Goal: Task Accomplishment & Management: Use online tool/utility

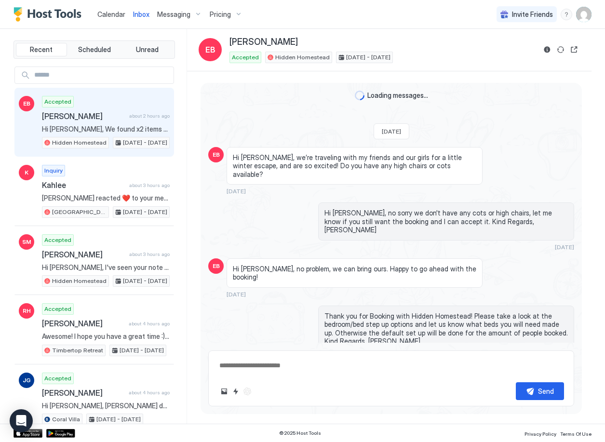
scroll to position [1481, 0]
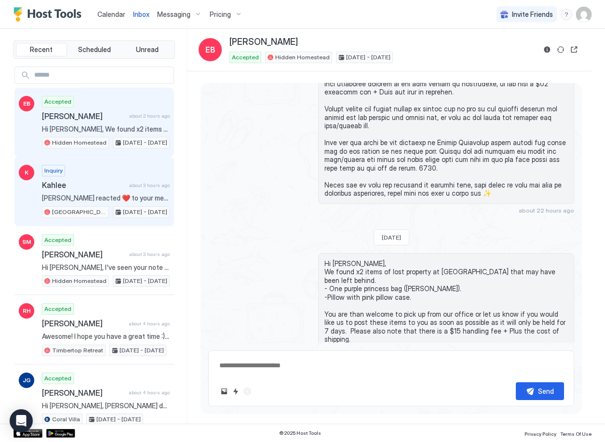
click at [93, 187] on span "Kahlee" at bounding box center [83, 185] width 83 height 10
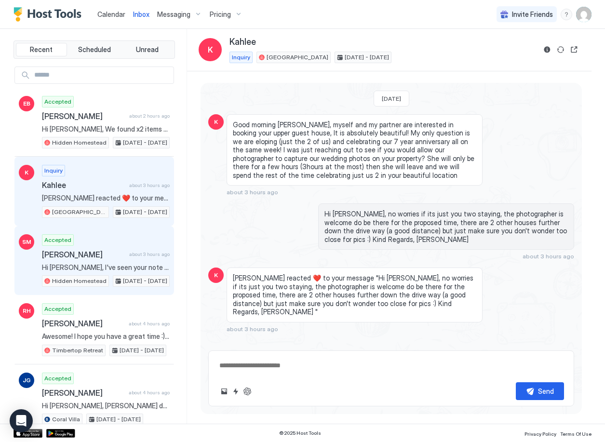
click at [101, 256] on span "[PERSON_NAME]" at bounding box center [83, 255] width 83 height 10
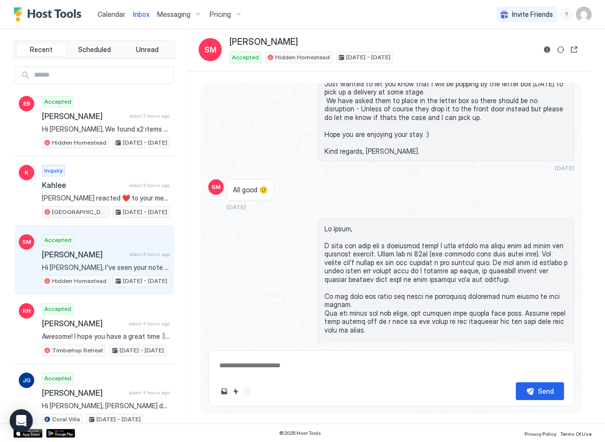
scroll to position [1658, 0]
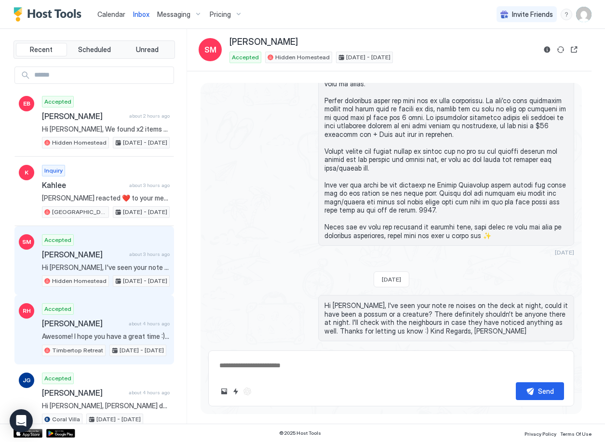
click at [100, 323] on span "[PERSON_NAME]" at bounding box center [83, 324] width 83 height 10
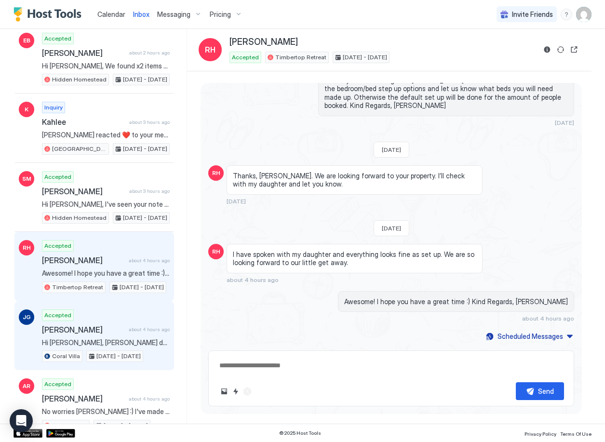
scroll to position [64, 0]
click at [117, 313] on div "Accepted [PERSON_NAME] about 4 hours ago Hi [PERSON_NAME], [PERSON_NAME] doesn'…" at bounding box center [106, 335] width 128 height 53
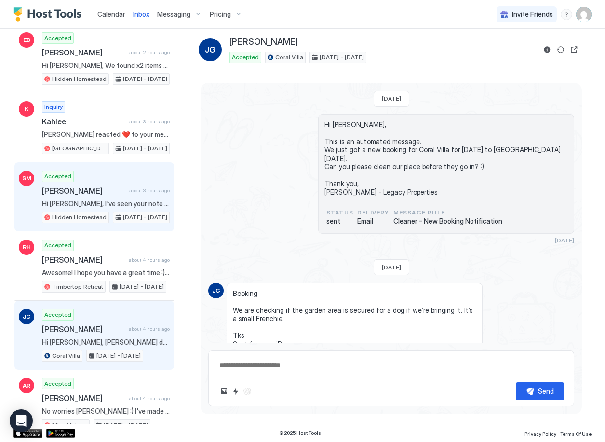
scroll to position [112, 0]
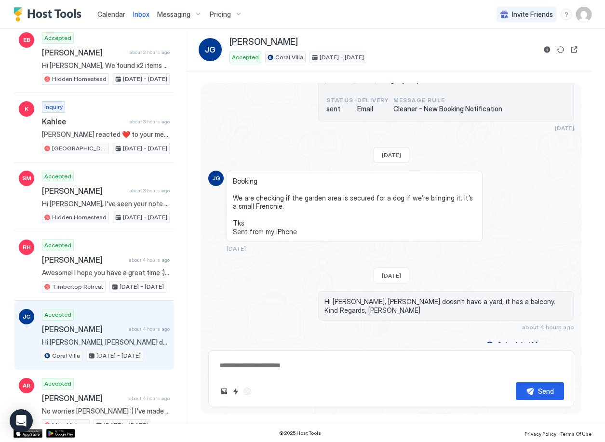
click at [67, 15] on img "Host Tools Logo" at bounding box center [49, 14] width 72 height 14
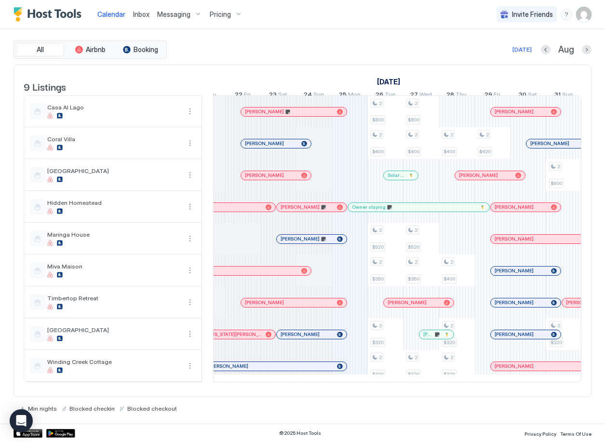
scroll to position [0, 419]
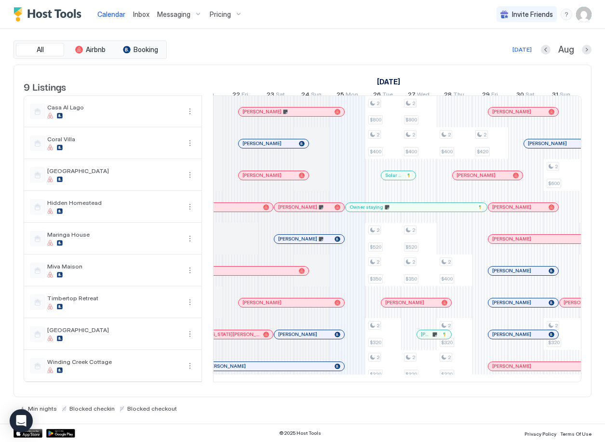
click at [141, 14] on span "Inbox" at bounding box center [141, 14] width 16 height 8
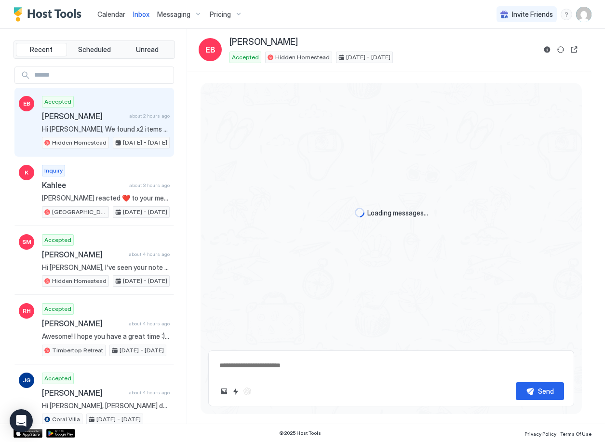
scroll to position [1490, 0]
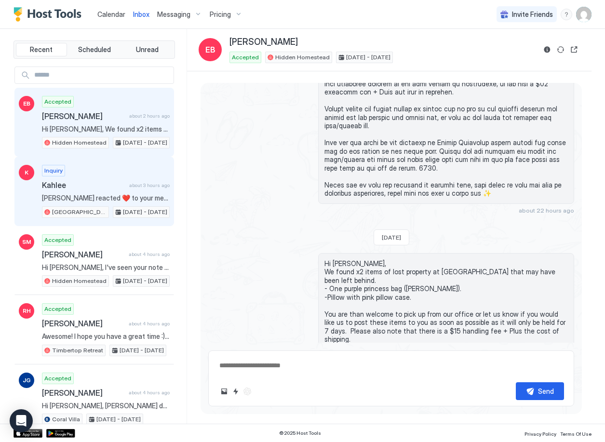
click at [110, 193] on div "Inquiry Kahlee about 3 hours ago [PERSON_NAME] reacted ❤️ to your message "Hi […" at bounding box center [106, 191] width 128 height 53
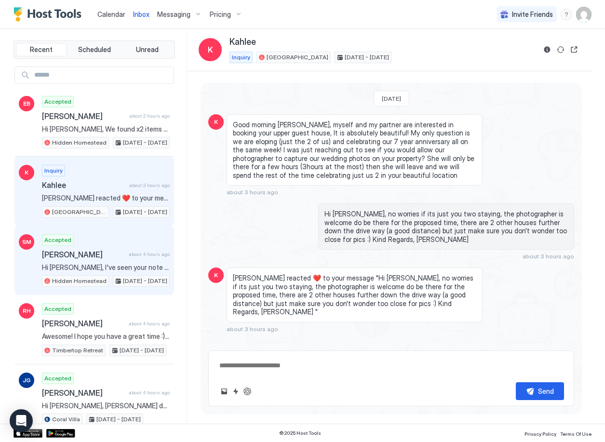
click at [120, 253] on div "[PERSON_NAME] about 4 hours ago" at bounding box center [106, 255] width 128 height 10
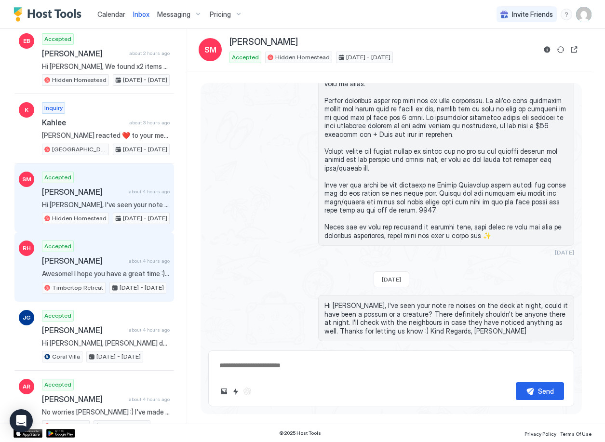
scroll to position [63, 0]
click at [113, 263] on span "[PERSON_NAME]" at bounding box center [83, 260] width 83 height 10
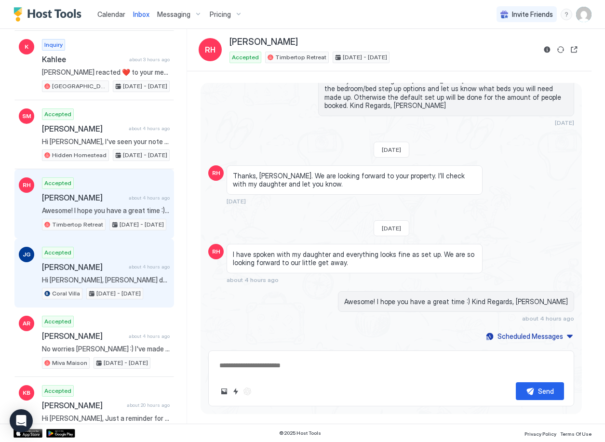
scroll to position [126, 0]
click at [118, 277] on span "Hi [PERSON_NAME], [PERSON_NAME] doesn't have a yard, it has a balcony. Kind Reg…" at bounding box center [106, 279] width 128 height 9
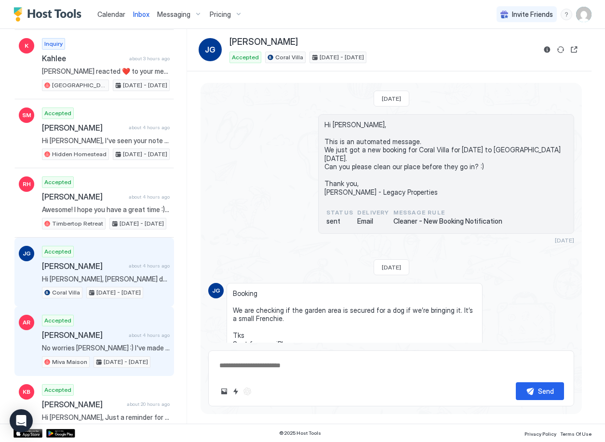
scroll to position [112, 0]
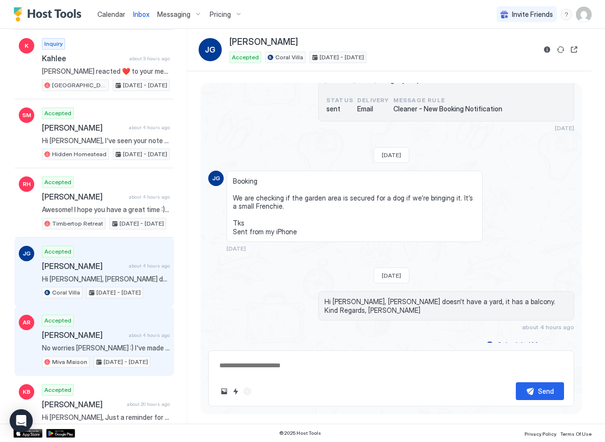
click at [113, 332] on span "[PERSON_NAME]" at bounding box center [83, 335] width 83 height 10
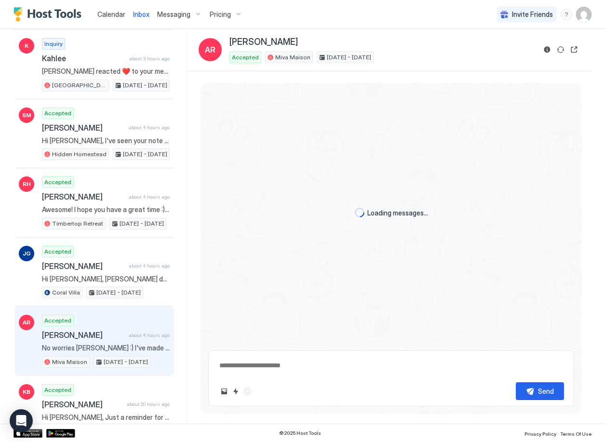
scroll to position [218, 0]
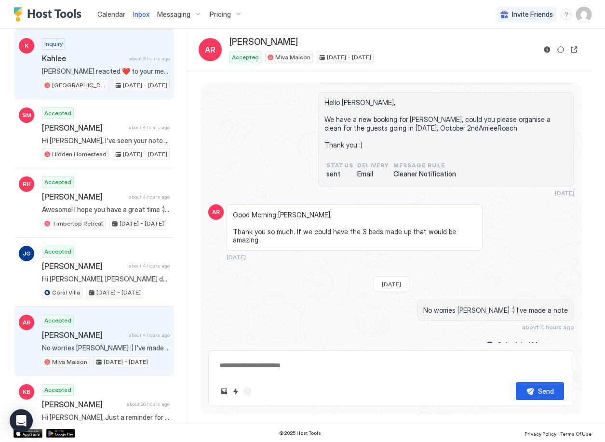
click at [122, 67] on span "[PERSON_NAME] reacted ❤️ to your message "Hi [PERSON_NAME], no worries if its j…" at bounding box center [106, 71] width 128 height 9
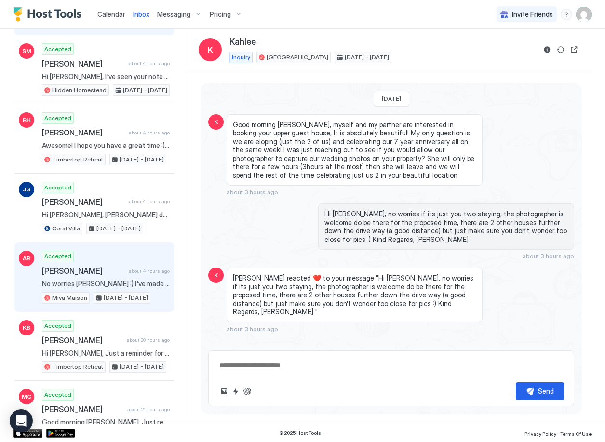
scroll to position [191, 0]
click at [110, 265] on div "Accepted [PERSON_NAME] about 4 hours ago No worries [PERSON_NAME] :) I've made …" at bounding box center [106, 276] width 128 height 53
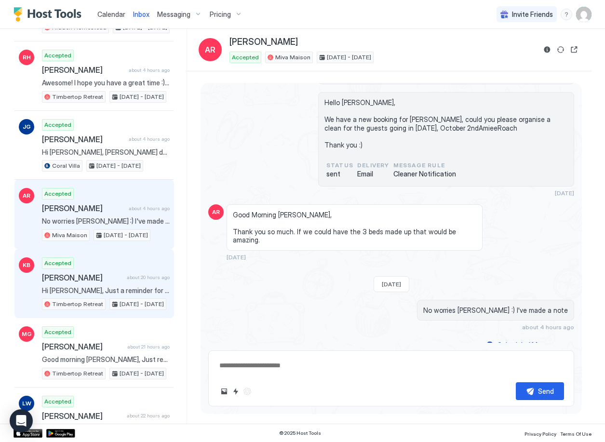
scroll to position [254, 0]
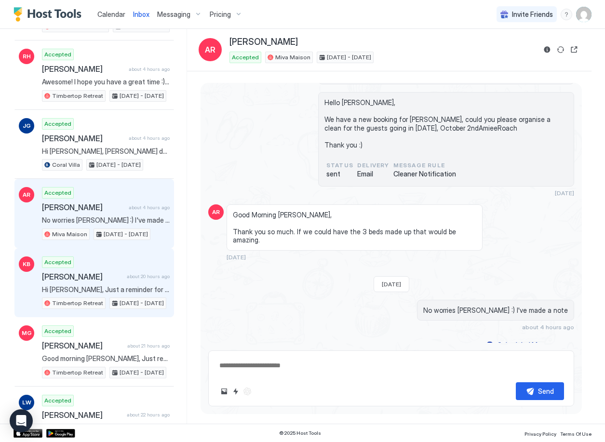
click at [106, 276] on span "[PERSON_NAME]" at bounding box center [82, 277] width 81 height 10
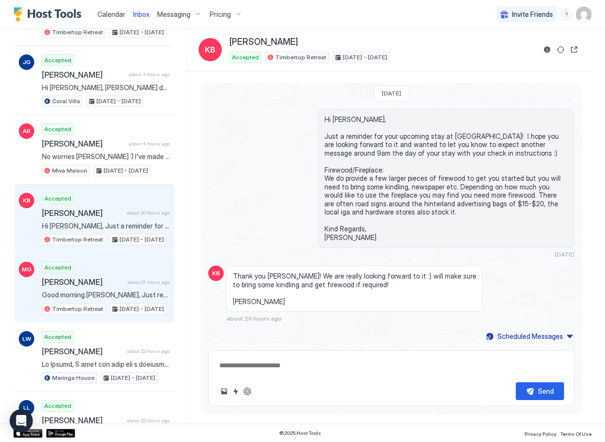
scroll to position [319, 0]
click at [98, 284] on span "[PERSON_NAME]" at bounding box center [82, 282] width 81 height 10
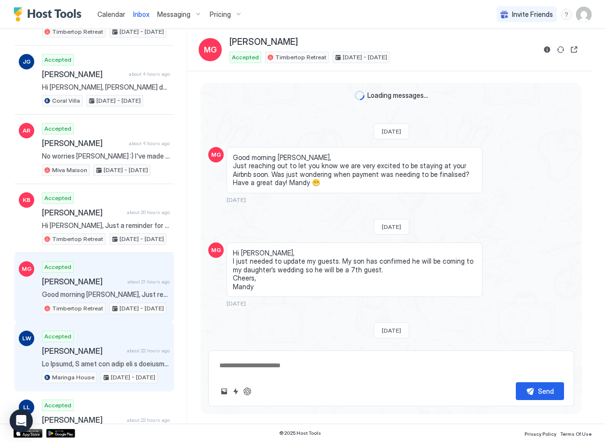
scroll to position [1250, 0]
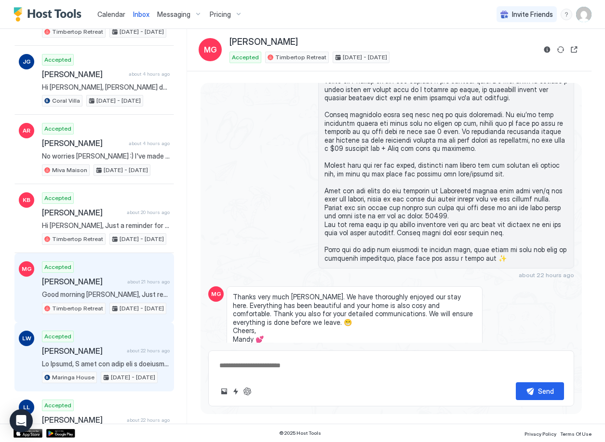
click at [127, 354] on div "[PERSON_NAME][GEOGRAPHIC_DATA] about 22 hours ago" at bounding box center [106, 351] width 128 height 10
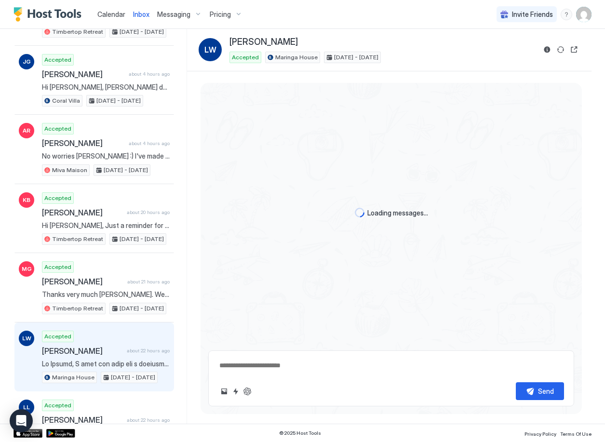
scroll to position [1712, 0]
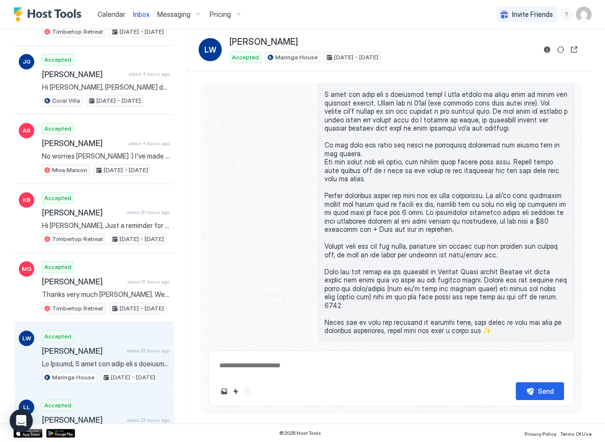
click at [130, 415] on div "[PERSON_NAME] about 22 hours ago" at bounding box center [106, 420] width 128 height 10
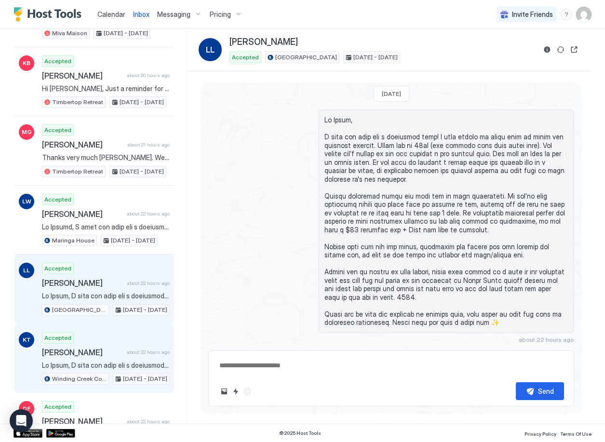
scroll to position [457, 0]
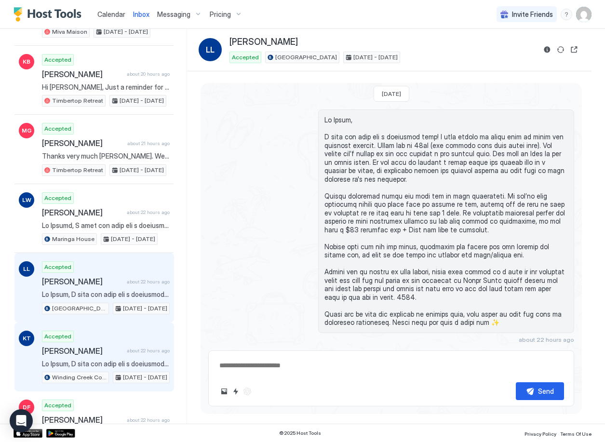
click at [97, 348] on span "[PERSON_NAME]" at bounding box center [82, 351] width 81 height 10
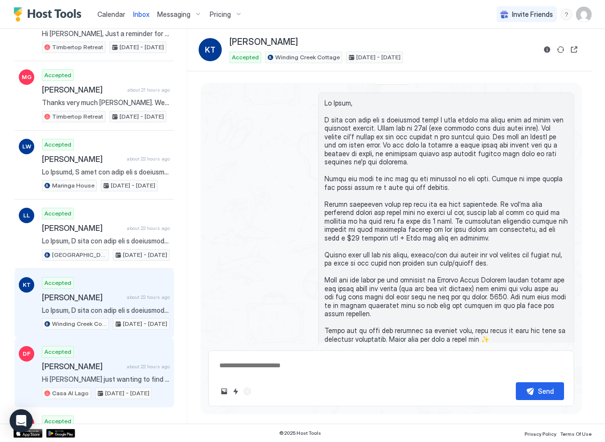
click at [96, 368] on span "[PERSON_NAME]" at bounding box center [82, 366] width 81 height 10
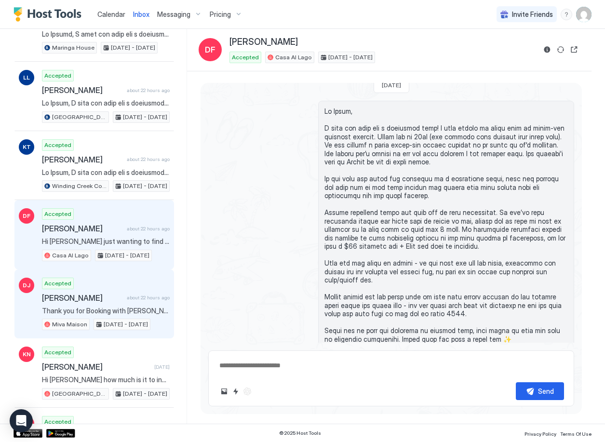
click at [76, 301] on span "[PERSON_NAME]" at bounding box center [82, 298] width 81 height 10
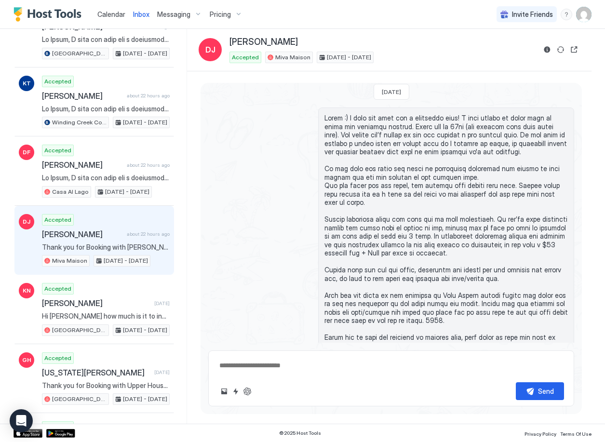
scroll to position [1417, 0]
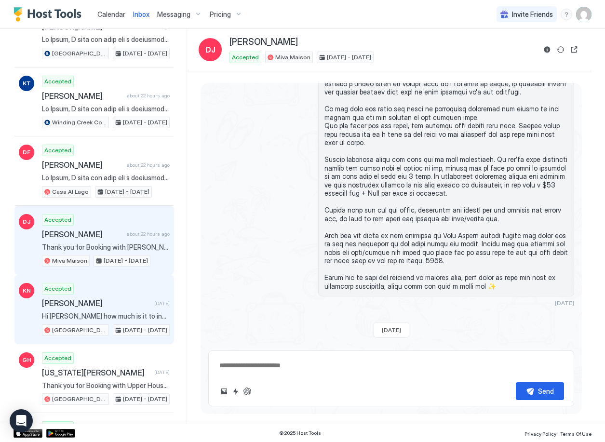
click at [116, 298] on span "[PERSON_NAME]" at bounding box center [96, 303] width 108 height 10
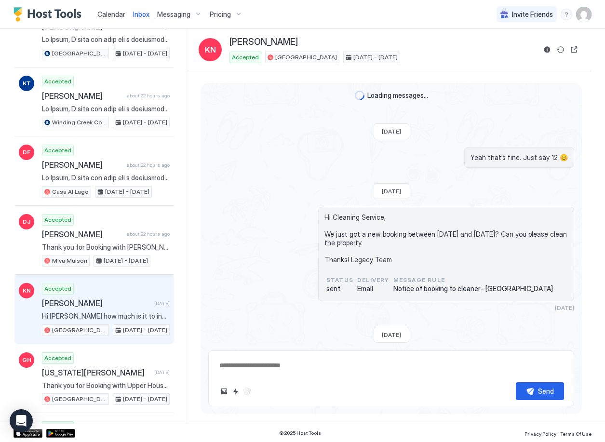
scroll to position [1801, 0]
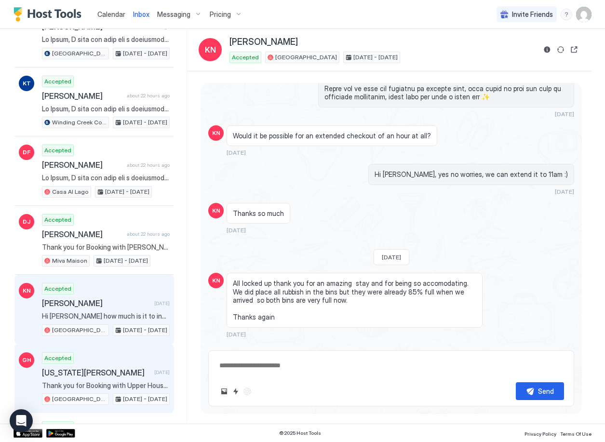
click at [110, 366] on div "Accepted [US_STATE][PERSON_NAME] [DATE] Thank you for Booking with Upper House!…" at bounding box center [106, 378] width 128 height 53
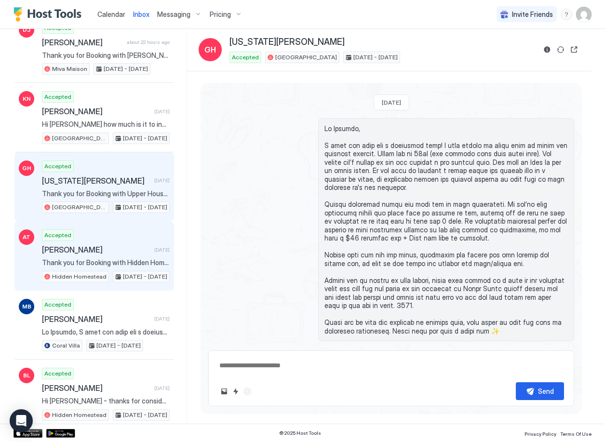
scroll to position [904, 0]
click at [107, 267] on div "Accepted [PERSON_NAME] [DATE] Thank you for Booking with Hidden Homestead! Plea…" at bounding box center [106, 254] width 128 height 53
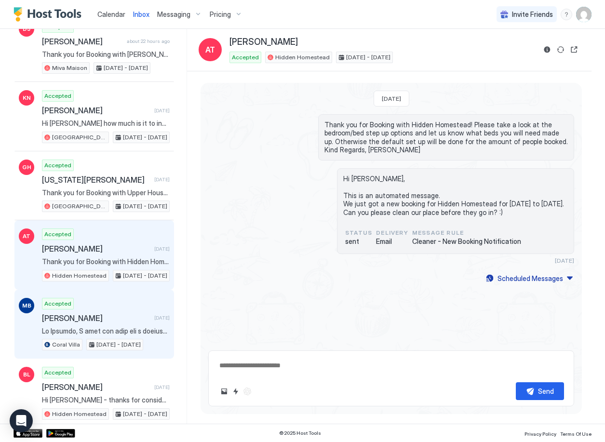
click at [103, 325] on div "Accepted [PERSON_NAME] [DATE] Coral Villa [DATE] - [DATE]" at bounding box center [106, 324] width 128 height 53
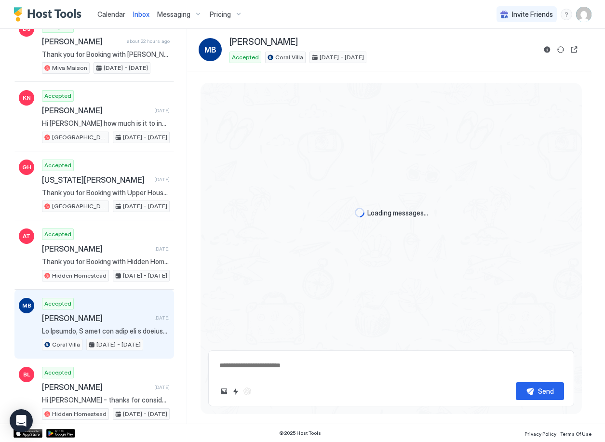
scroll to position [684, 0]
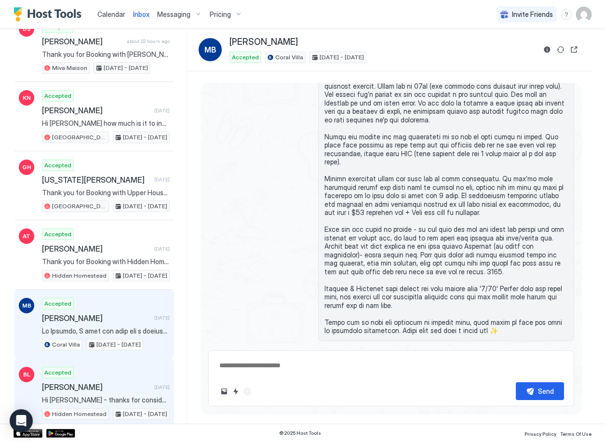
click at [106, 380] on div "Accepted [PERSON_NAME] [DATE] Hi [PERSON_NAME] - thanks for considering our boo…" at bounding box center [106, 393] width 128 height 53
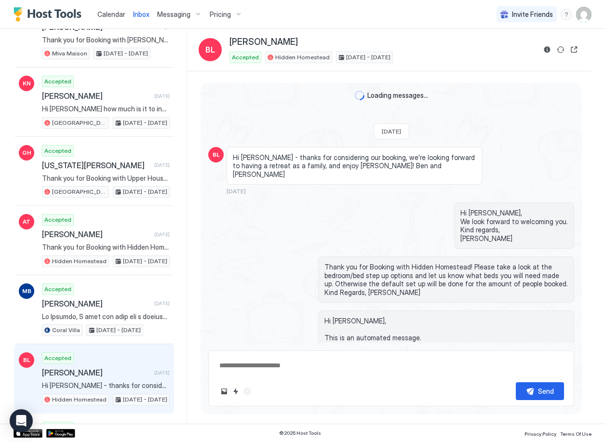
scroll to position [973, 0]
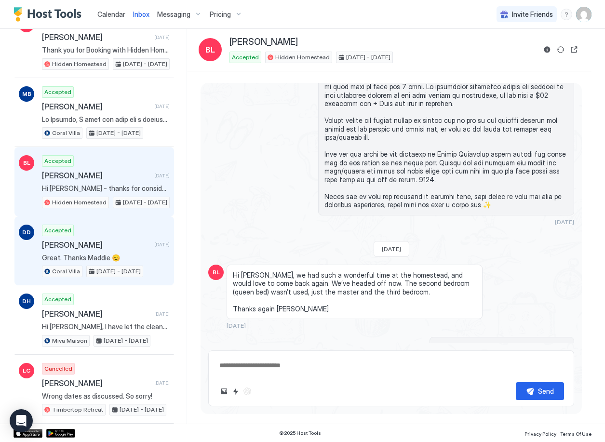
click at [105, 249] on span "[PERSON_NAME]" at bounding box center [96, 245] width 108 height 10
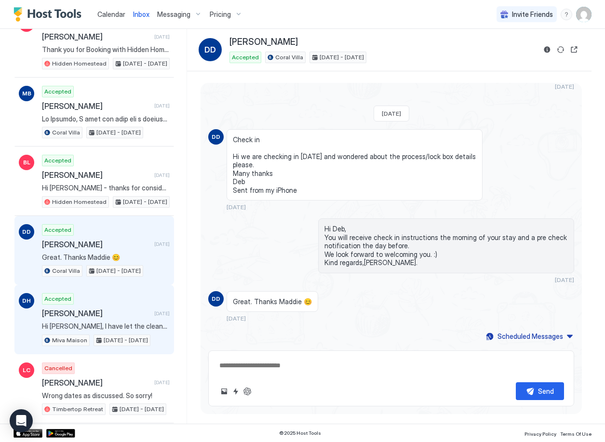
click at [100, 309] on span "[PERSON_NAME]" at bounding box center [96, 313] width 108 height 10
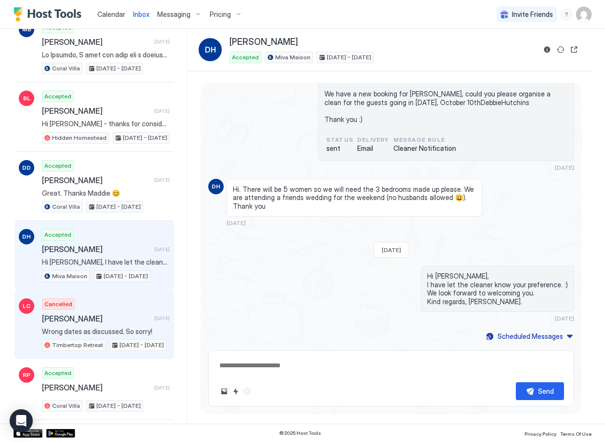
click at [89, 329] on span "Wrong dates as discussed. So sorry!" at bounding box center [106, 331] width 128 height 9
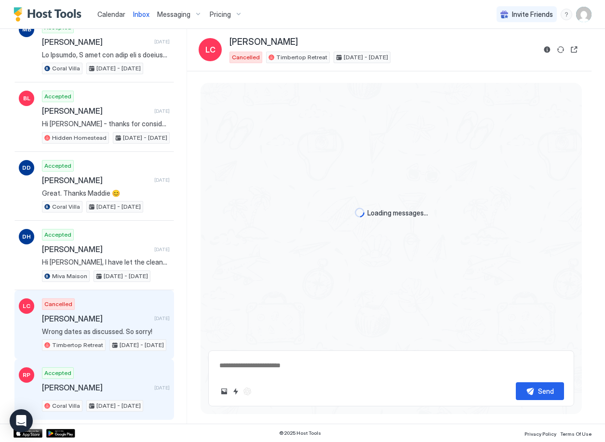
click at [107, 381] on div "Accepted [PERSON_NAME] [DATE] Coral Villa [DATE] - [DATE]" at bounding box center [106, 389] width 128 height 44
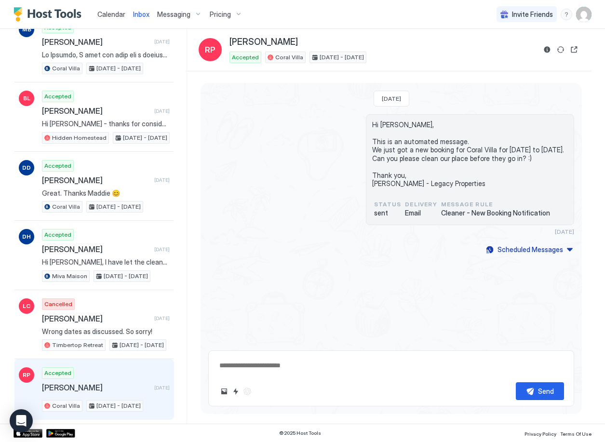
drag, startPoint x: 66, startPoint y: 12, endPoint x: 61, endPoint y: 14, distance: 5.4
click at [66, 12] on img "Host Tools Logo" at bounding box center [49, 14] width 72 height 14
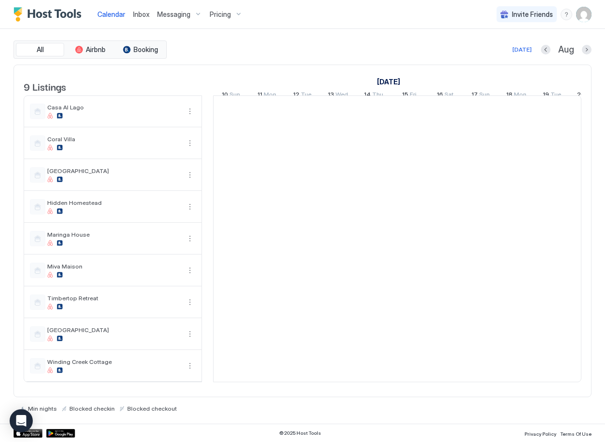
scroll to position [0, 535]
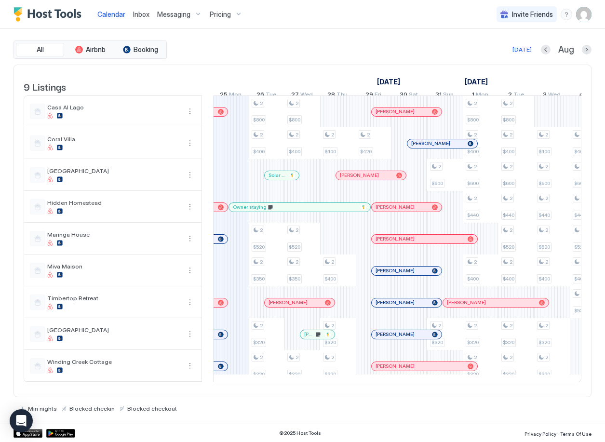
click at [138, 15] on span "Inbox" at bounding box center [141, 14] width 16 height 8
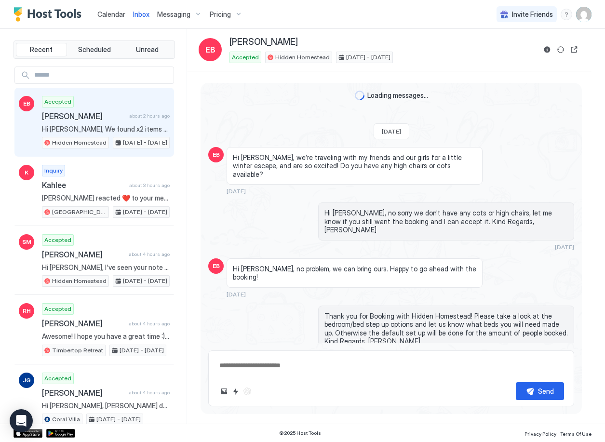
scroll to position [1490, 0]
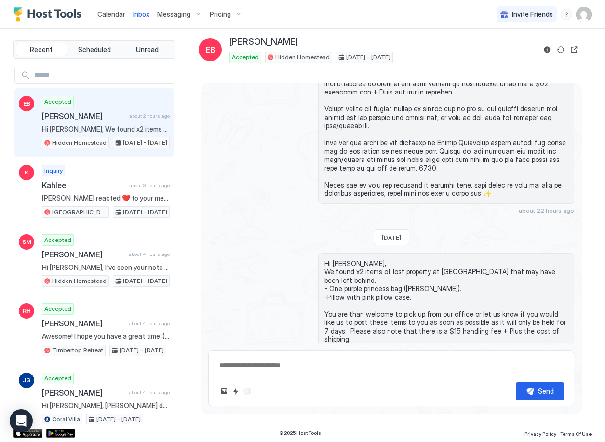
click at [103, 17] on span "Calendar" at bounding box center [111, 14] width 28 height 8
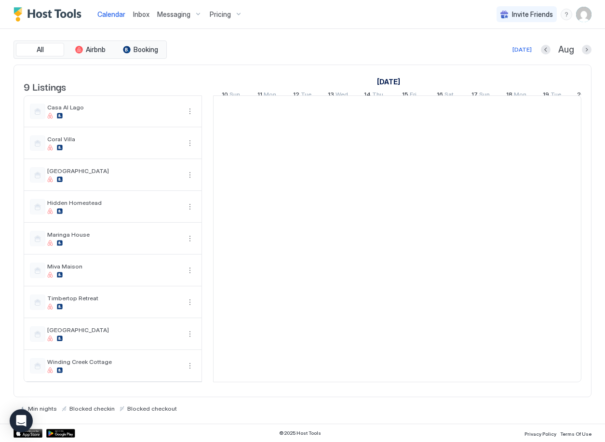
scroll to position [0, 535]
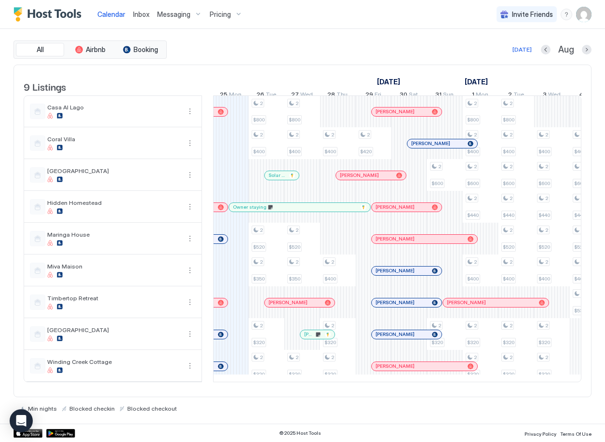
click at [140, 16] on span "Inbox" at bounding box center [141, 14] width 16 height 8
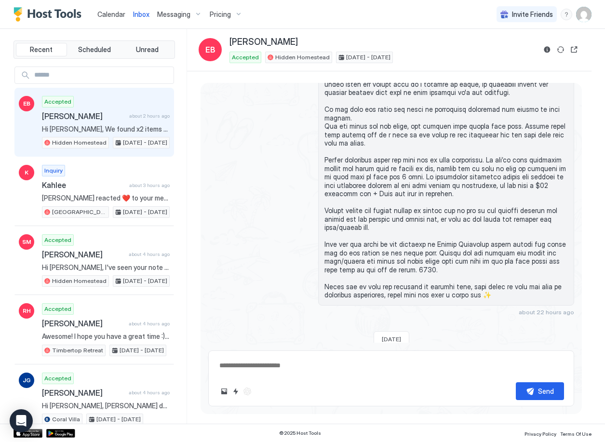
scroll to position [1490, 0]
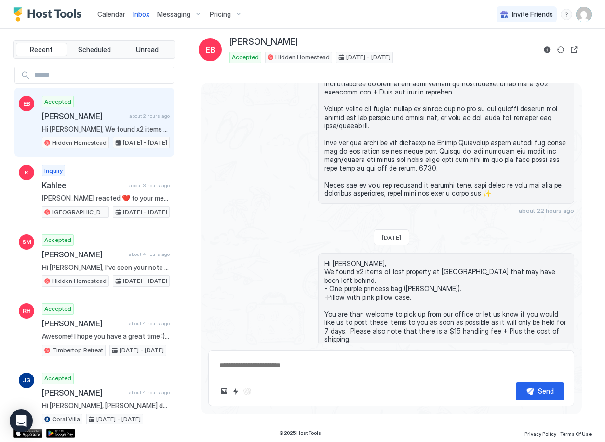
click at [121, 13] on span "Calendar" at bounding box center [111, 14] width 28 height 8
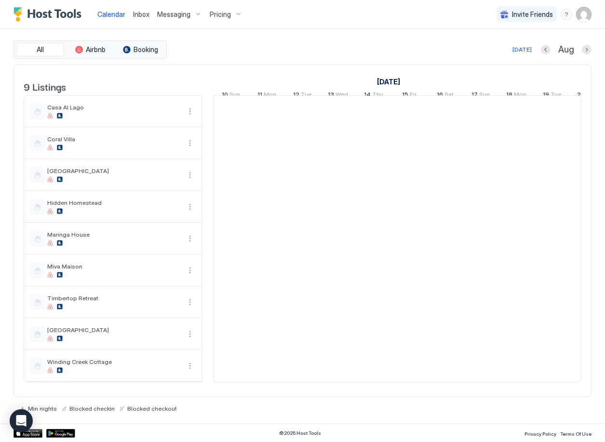
scroll to position [0, 535]
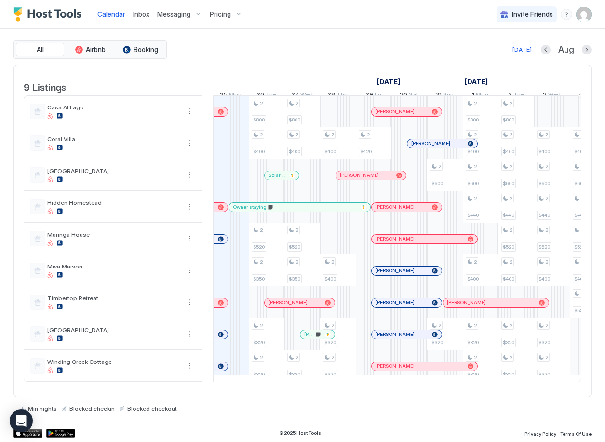
click at [142, 11] on span "Inbox" at bounding box center [141, 14] width 16 height 8
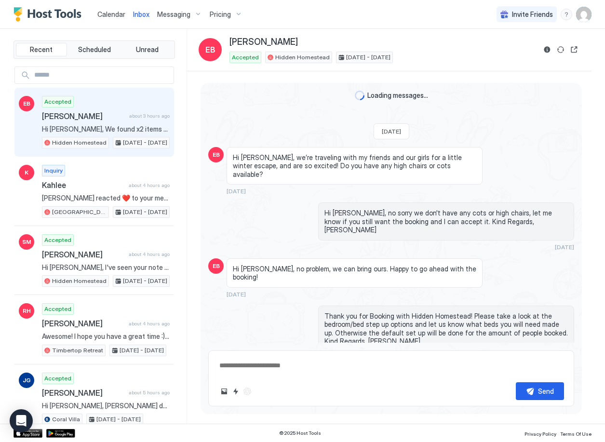
scroll to position [1490, 0]
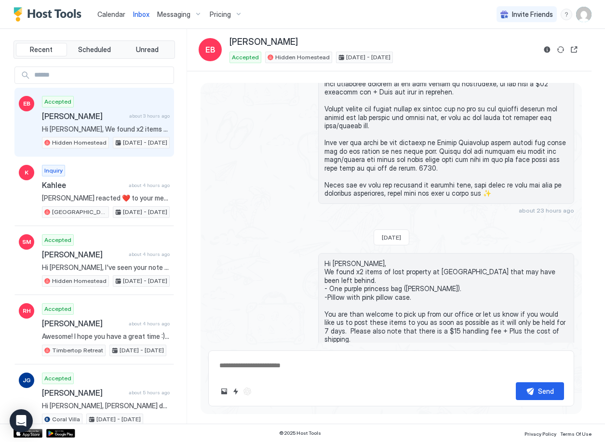
click at [51, 19] on img "Host Tools Logo" at bounding box center [49, 14] width 72 height 14
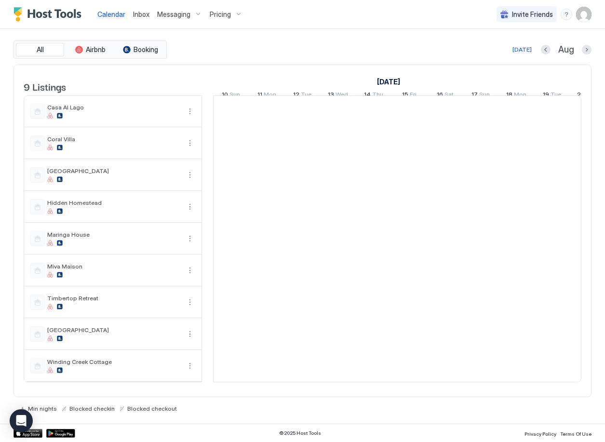
scroll to position [0, 535]
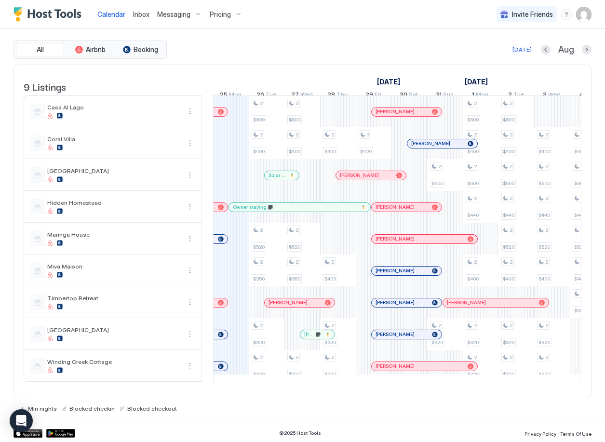
click at [141, 10] on span "Inbox" at bounding box center [141, 14] width 16 height 8
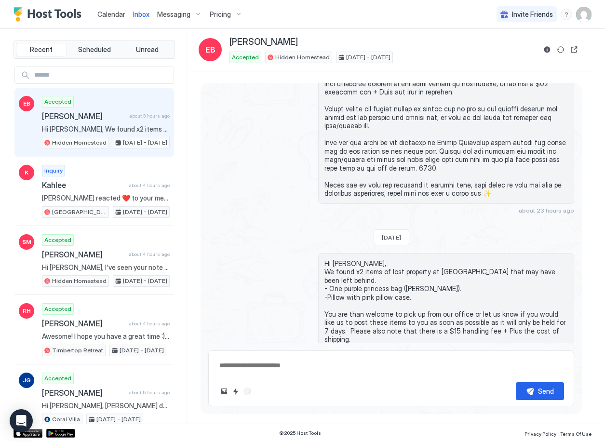
scroll to position [1489, 0]
click at [66, 14] on img "Host Tools Logo" at bounding box center [49, 14] width 72 height 14
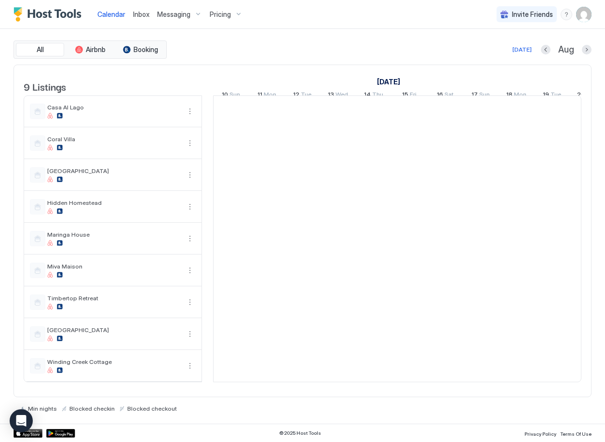
scroll to position [0, 535]
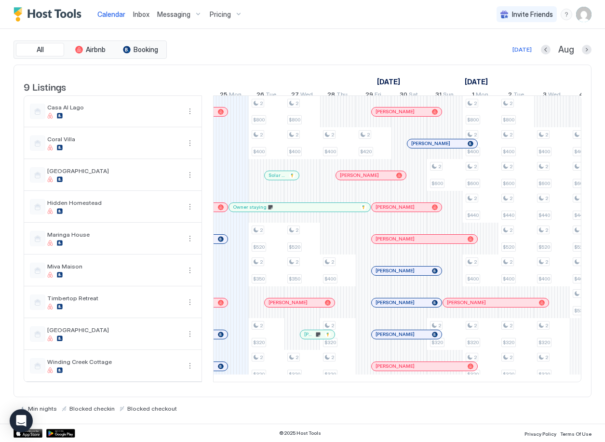
click at [145, 14] on span "Inbox" at bounding box center [141, 14] width 16 height 8
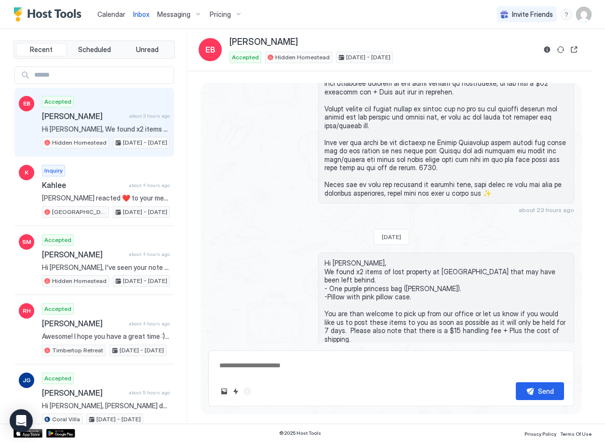
scroll to position [1490, 0]
click at [64, 14] on img "Host Tools Logo" at bounding box center [49, 14] width 72 height 14
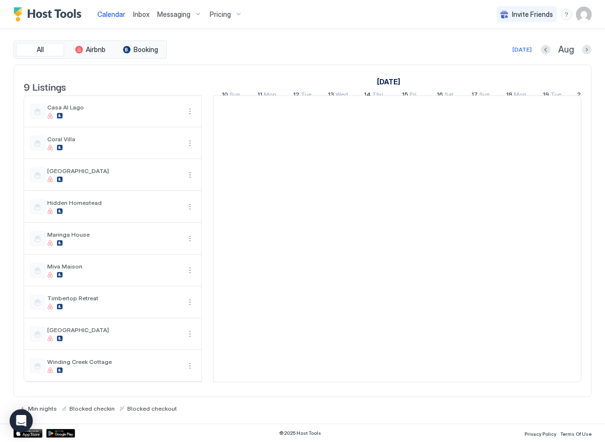
scroll to position [0, 535]
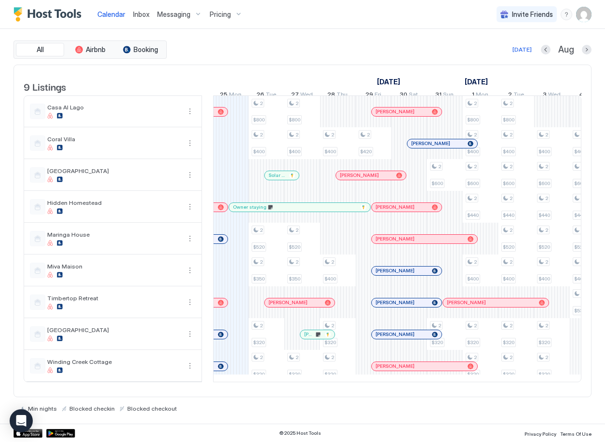
click at [134, 14] on span "Inbox" at bounding box center [141, 14] width 16 height 8
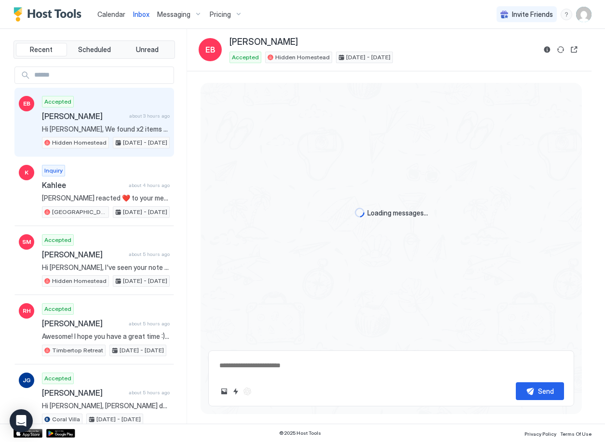
type textarea "*"
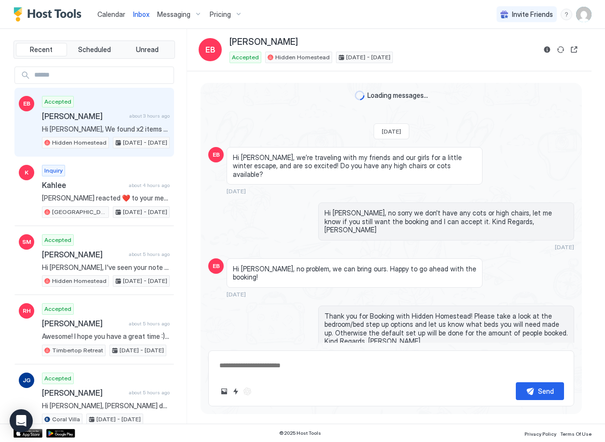
scroll to position [1490, 0]
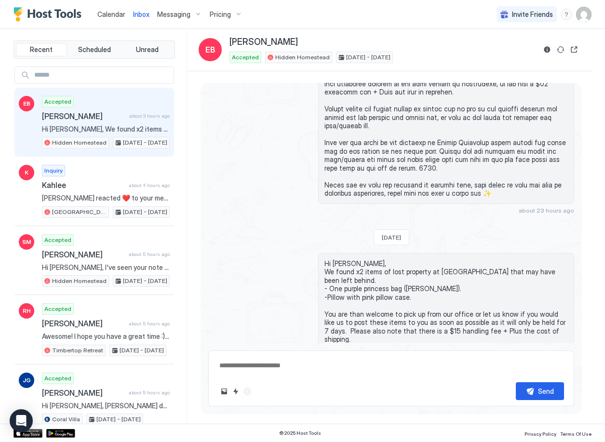
click at [112, 14] on span "Calendar" at bounding box center [111, 14] width 28 height 8
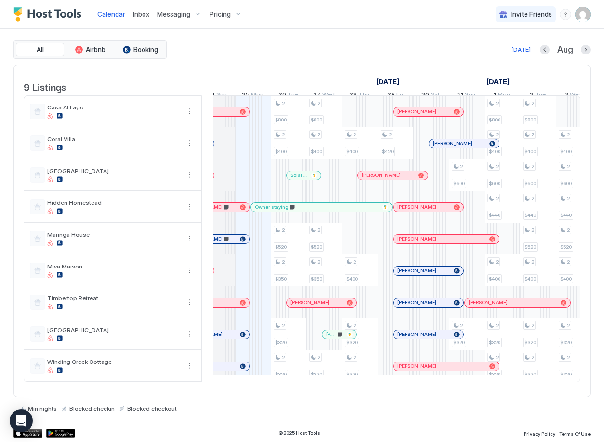
scroll to position [0, 503]
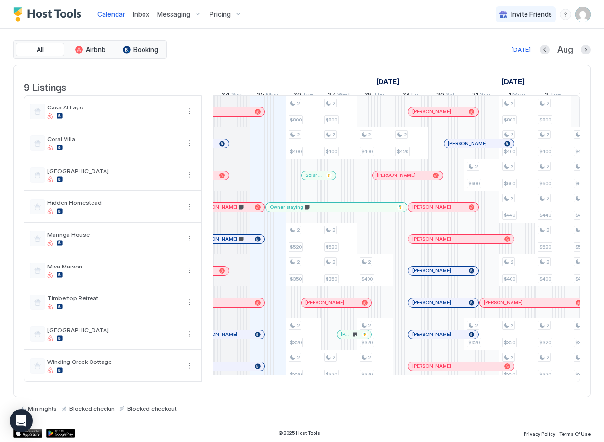
click at [212, 54] on div "[DATE] Aug" at bounding box center [380, 50] width 422 height 12
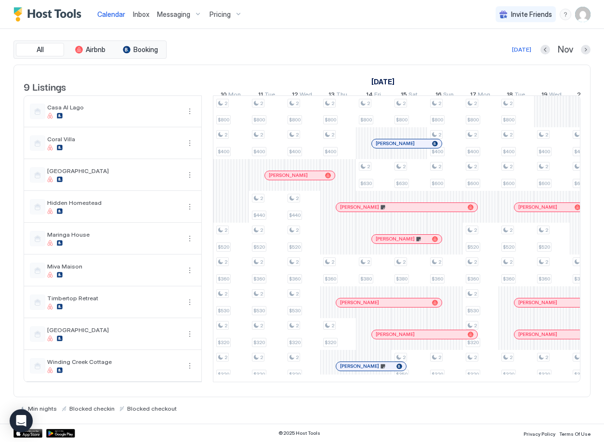
scroll to position [0, 349]
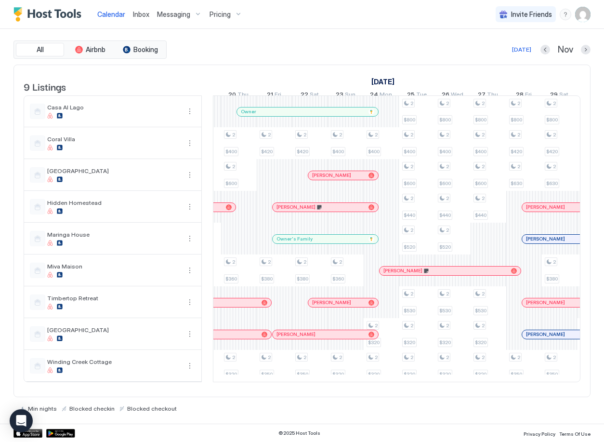
click at [139, 15] on span "Inbox" at bounding box center [141, 14] width 16 height 8
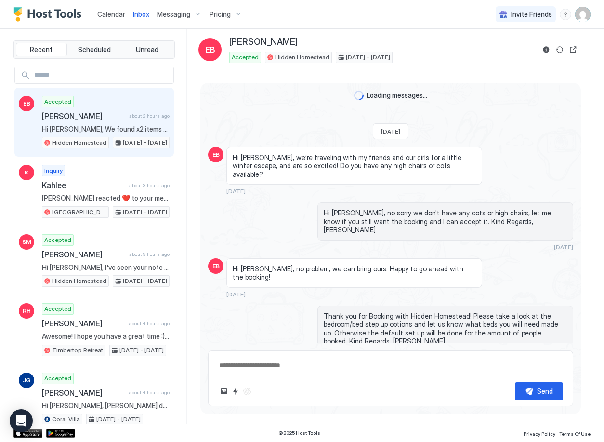
scroll to position [1490, 0]
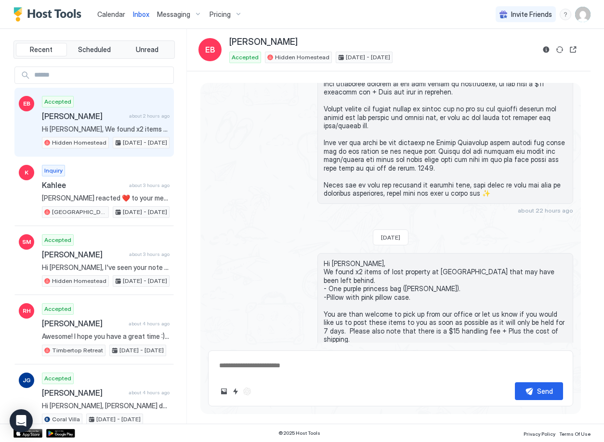
drag, startPoint x: 112, startPoint y: 11, endPoint x: 115, endPoint y: 16, distance: 5.8
click at [112, 11] on span "Calendar" at bounding box center [111, 14] width 28 height 8
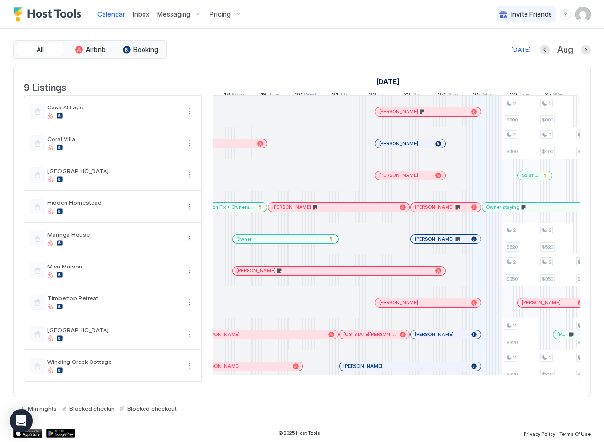
scroll to position [0, 262]
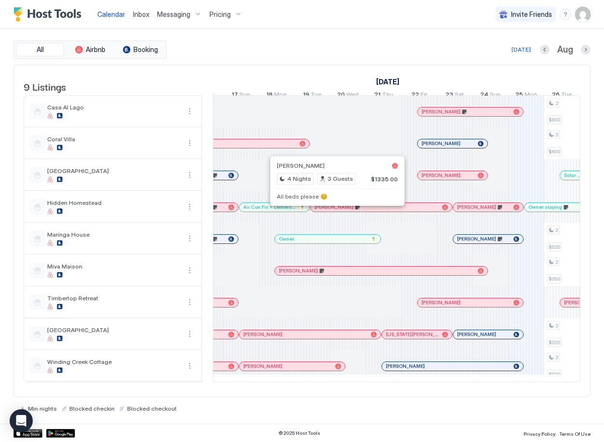
click at [360, 211] on div at bounding box center [361, 207] width 8 height 8
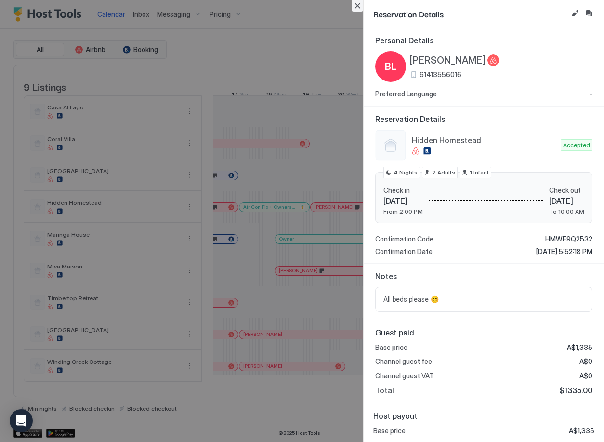
click at [358, 6] on button "Close" at bounding box center [358, 6] width 12 height 12
